Goal: Information Seeking & Learning: Find specific fact

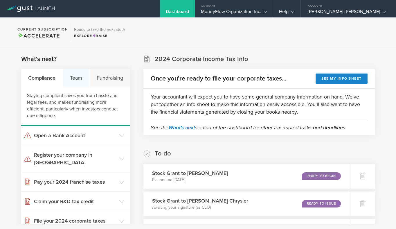
click at [76, 82] on div "Team" at bounding box center [76, 77] width 27 height 17
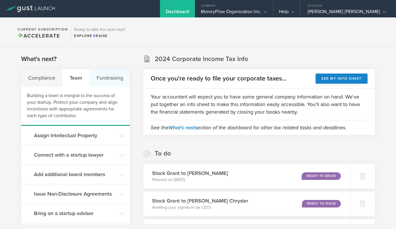
click at [99, 81] on div "Fundraising" at bounding box center [110, 77] width 41 height 17
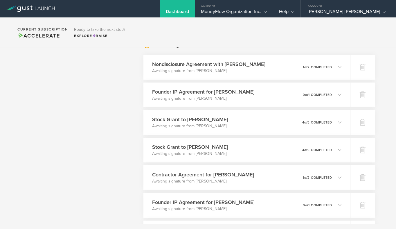
scroll to position [276, 0]
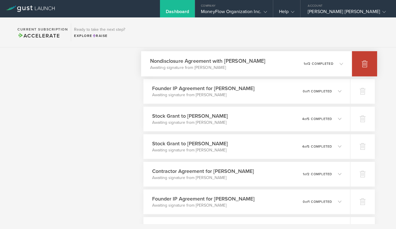
click at [364, 61] on icon at bounding box center [364, 63] width 7 height 7
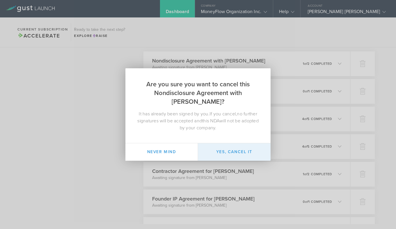
click at [218, 150] on button "Yes, cancel it" at bounding box center [234, 151] width 73 height 17
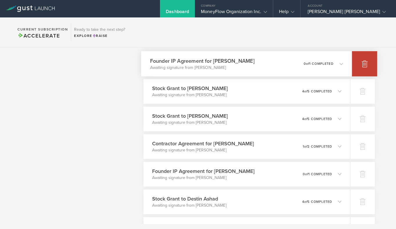
click at [363, 67] on icon at bounding box center [364, 63] width 7 height 7
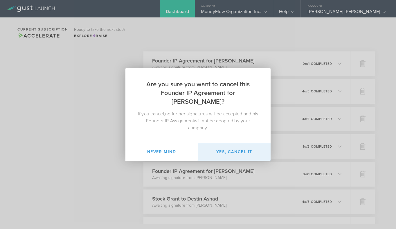
click at [241, 151] on button "Yes, cancel it" at bounding box center [234, 151] width 73 height 17
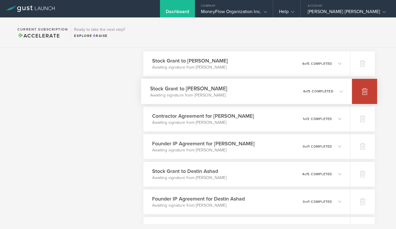
click at [360, 87] on div at bounding box center [364, 91] width 25 height 25
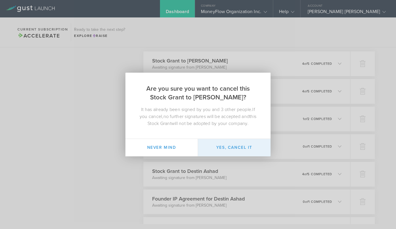
click at [243, 149] on button "Yes, cancel it" at bounding box center [234, 147] width 73 height 17
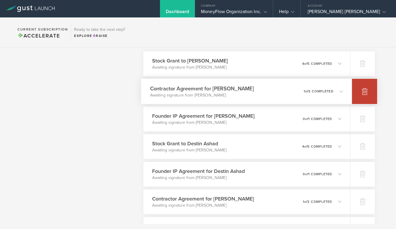
click at [365, 91] on icon at bounding box center [365, 92] width 6 height 6
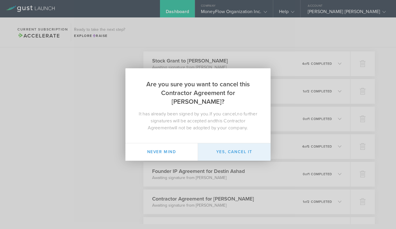
click at [238, 152] on button "Yes, cancel it" at bounding box center [234, 151] width 73 height 17
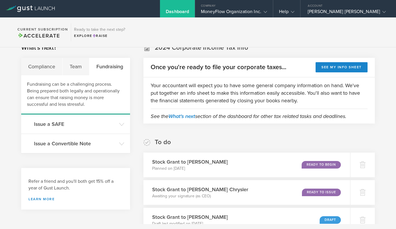
scroll to position [0, 0]
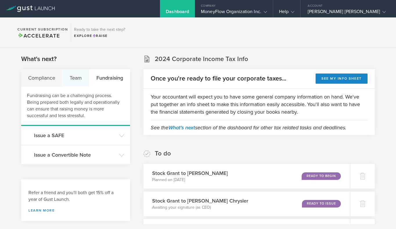
click at [74, 80] on div "Team" at bounding box center [76, 77] width 27 height 17
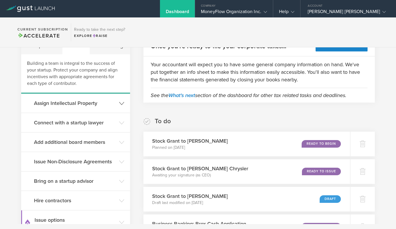
scroll to position [33, 0]
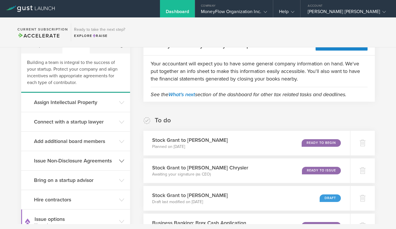
click at [78, 162] on h3 "Issue Non-Disclosure Agreements" at bounding box center [75, 161] width 82 height 8
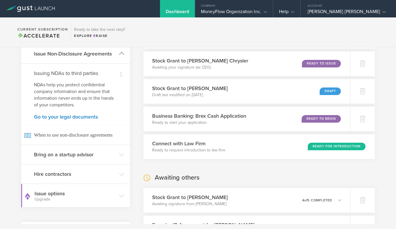
scroll to position [141, 0]
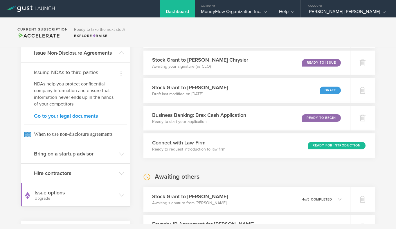
click at [67, 115] on link "Go to your legal documents" at bounding box center [75, 115] width 83 height 5
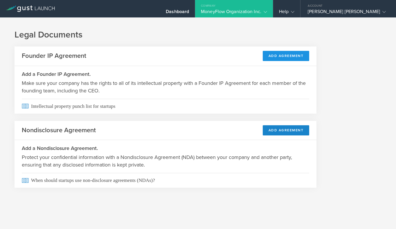
click at [275, 56] on button "Add Agreement" at bounding box center [286, 56] width 47 height 10
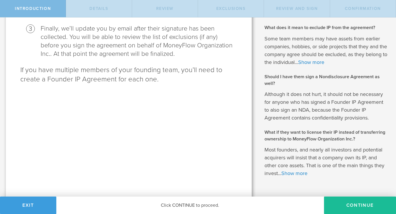
scroll to position [190, 0]
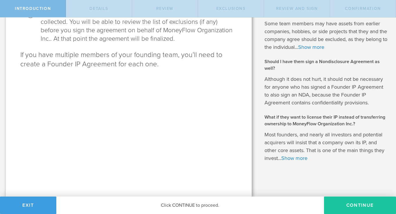
click at [345, 205] on button "Continue" at bounding box center [360, 204] width 72 height 17
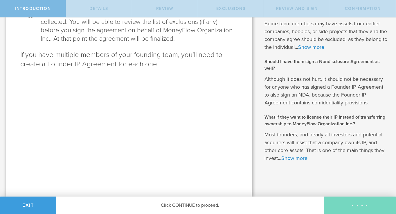
scroll to position [0, 0]
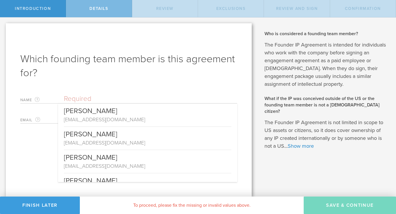
click at [98, 100] on input "text" at bounding box center [150, 98] width 173 height 9
type input "w"
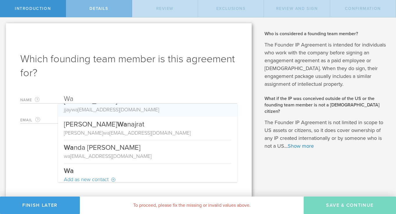
scroll to position [11, 0]
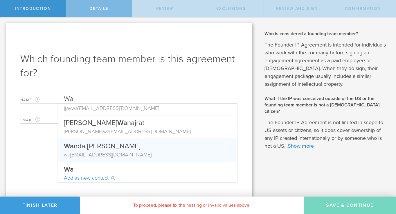
click at [91, 153] on div "wa ndasweller@gmail.com" at bounding box center [148, 155] width 168 height 8
type input "Wanda S. Weller"
type input "wandasweller@gmail.com"
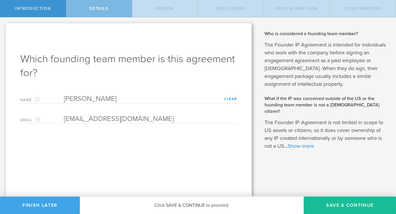
click at [53, 200] on button "Finish Later" at bounding box center [40, 204] width 80 height 17
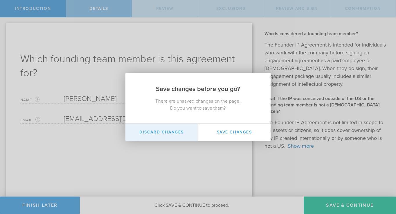
click at [179, 130] on button "Discard Changes" at bounding box center [161, 131] width 73 height 17
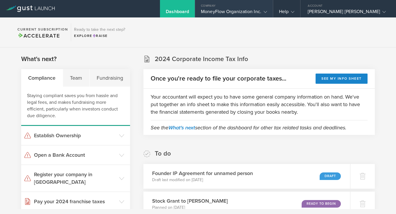
click at [267, 12] on polyline at bounding box center [265, 12] width 3 height 2
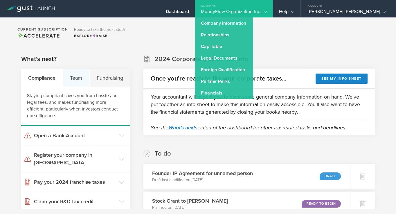
click at [76, 77] on div "Team" at bounding box center [76, 77] width 27 height 17
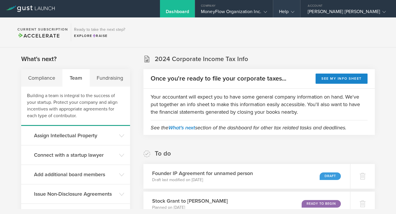
click at [294, 10] on gust-icon at bounding box center [292, 12] width 6 height 6
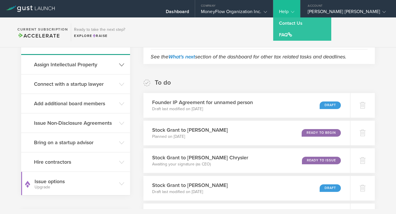
scroll to position [71, 0]
click at [327, 103] on div "Draft" at bounding box center [331, 105] width 21 height 8
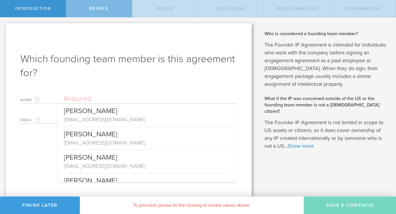
click at [90, 99] on input "text" at bounding box center [150, 98] width 173 height 9
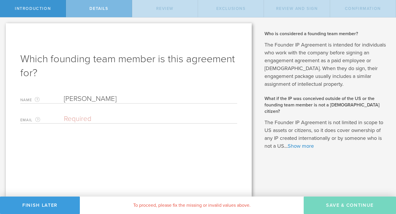
type input "[PERSON_NAME]"
click at [82, 115] on input "email" at bounding box center [149, 118] width 170 height 9
type input "W"
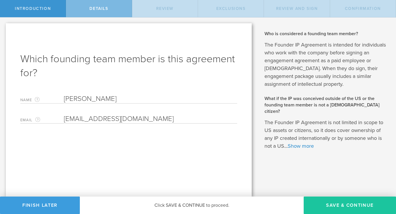
type input "wandasweller@gmail.com"
click at [347, 203] on button "Save & Continue" at bounding box center [350, 204] width 92 height 17
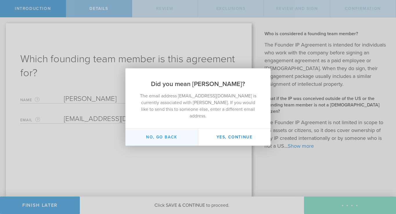
click at [175, 137] on button "No, go back" at bounding box center [161, 136] width 73 height 17
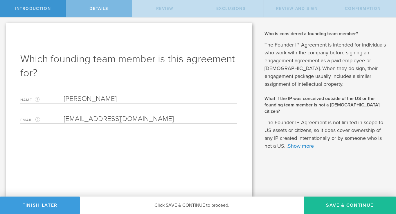
click at [163, 120] on input "wandasweller@gmail.com" at bounding box center [149, 118] width 170 height 9
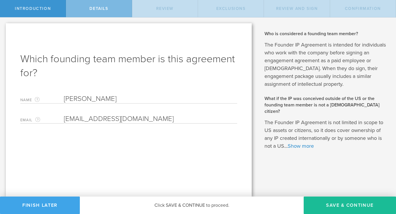
click at [56, 205] on button "Finish Later" at bounding box center [40, 204] width 80 height 17
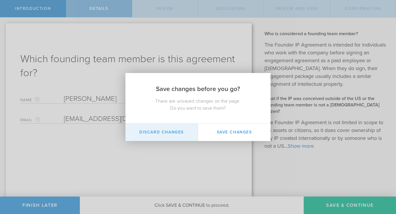
click at [169, 133] on button "Discard Changes" at bounding box center [161, 131] width 73 height 17
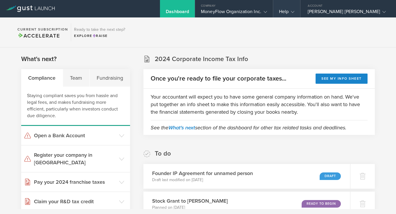
click at [294, 12] on div "Help" at bounding box center [286, 13] width 15 height 9
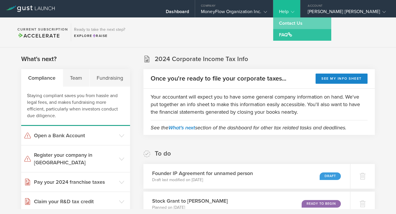
click at [314, 21] on link "Contact Us" at bounding box center [302, 23] width 58 height 12
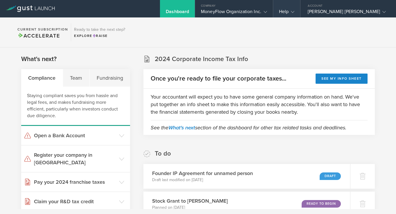
click at [294, 10] on div "Help" at bounding box center [286, 13] width 15 height 9
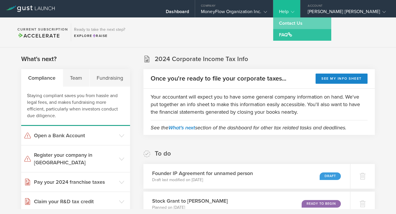
click at [316, 26] on link "Contact Us" at bounding box center [302, 23] width 58 height 12
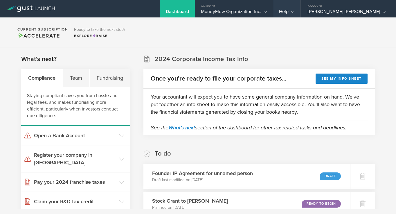
click at [294, 13] on gust-icon at bounding box center [292, 12] width 6 height 6
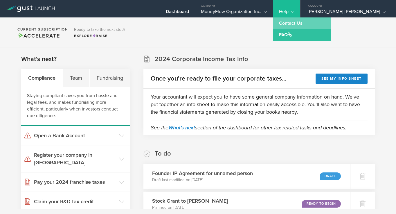
click at [310, 21] on link "Contact Us" at bounding box center [302, 23] width 58 height 12
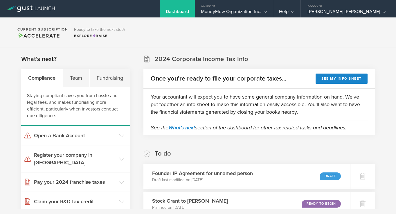
click at [189, 11] on div "Dashboard" at bounding box center [177, 13] width 23 height 9
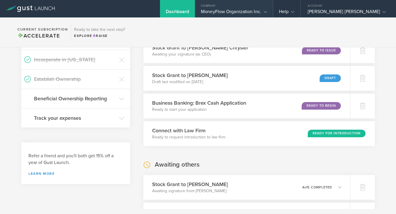
scroll to position [179, 0]
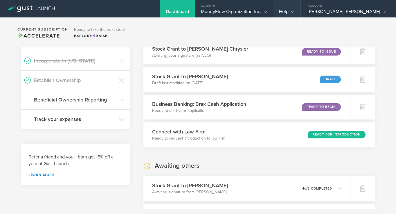
click at [294, 10] on icon at bounding box center [292, 11] width 3 height 3
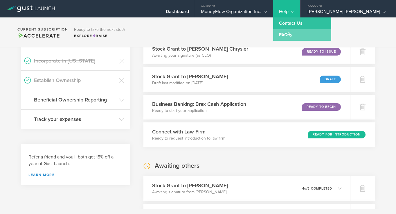
click at [312, 35] on link "FAQ" at bounding box center [302, 35] width 58 height 12
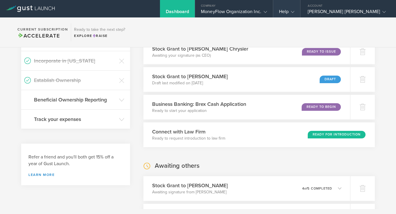
click at [294, 11] on icon at bounding box center [292, 11] width 3 height 3
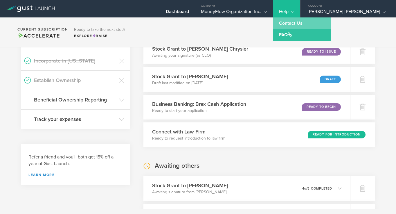
click at [317, 22] on link "Contact Us" at bounding box center [302, 23] width 58 height 12
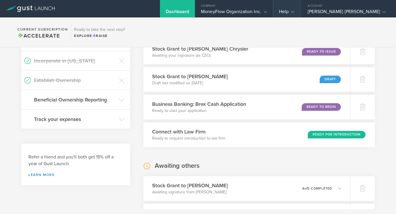
click at [294, 13] on icon at bounding box center [292, 11] width 3 height 3
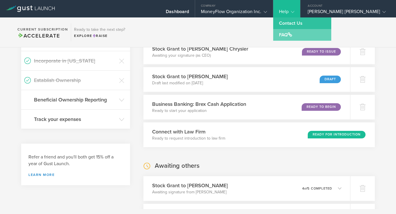
click at [315, 36] on link "FAQ" at bounding box center [302, 35] width 58 height 12
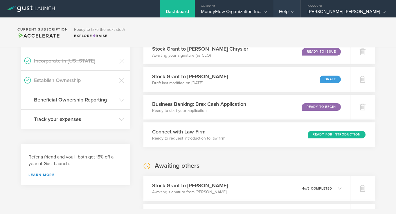
click at [294, 9] on gust-icon at bounding box center [292, 12] width 6 height 6
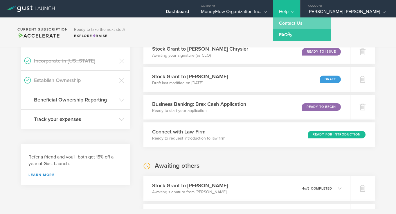
click at [315, 24] on link "Contact Us" at bounding box center [302, 23] width 58 height 12
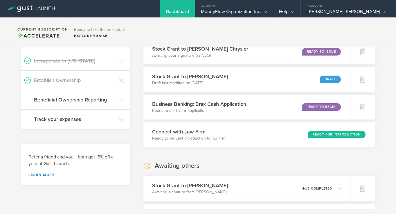
click at [189, 10] on div "Dashboard" at bounding box center [177, 13] width 23 height 9
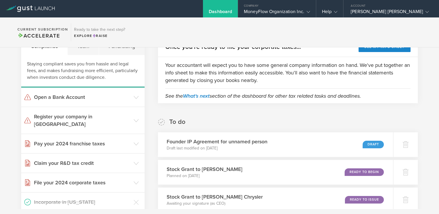
scroll to position [0, 0]
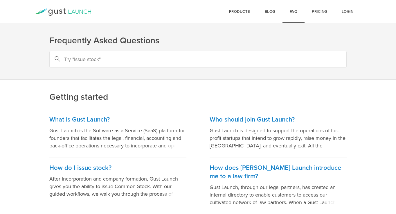
click at [118, 60] on input "text" at bounding box center [197, 59] width 297 height 17
type input "how to change a team member's name"
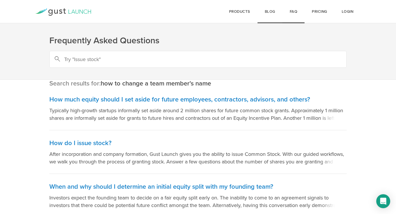
click at [265, 10] on link "Blog" at bounding box center [270, 11] width 25 height 23
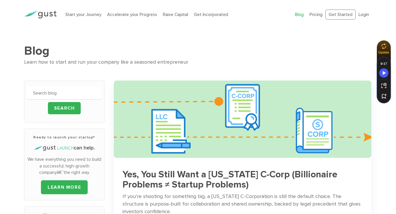
click at [41, 17] on img at bounding box center [40, 15] width 33 height 8
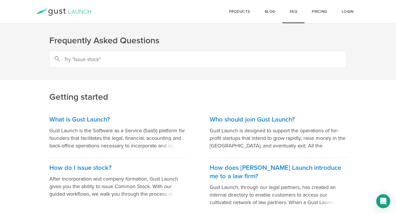
click at [296, 10] on link "FAQ" at bounding box center [294, 11] width 22 height 23
click at [183, 53] on input "text" at bounding box center [197, 59] width 297 height 17
type input "change spelling for a team member"
